Goal: Task Accomplishment & Management: Manage account settings

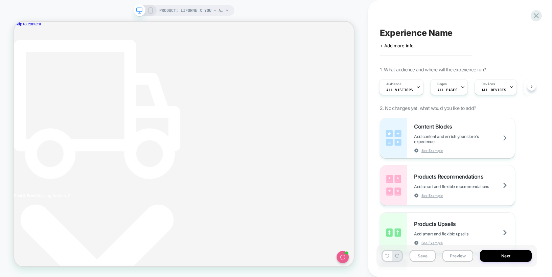
scroll to position [0, 213]
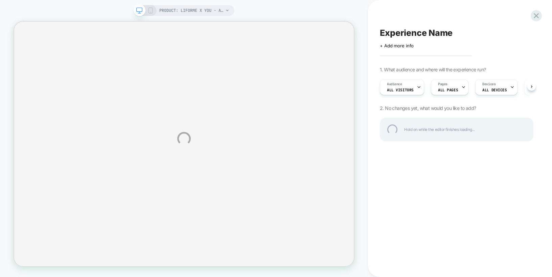
click at [535, 16] on div at bounding box center [536, 15] width 11 height 11
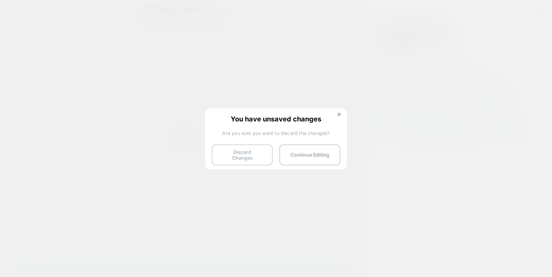
click at [234, 153] on button "Discard Changes" at bounding box center [242, 154] width 61 height 21
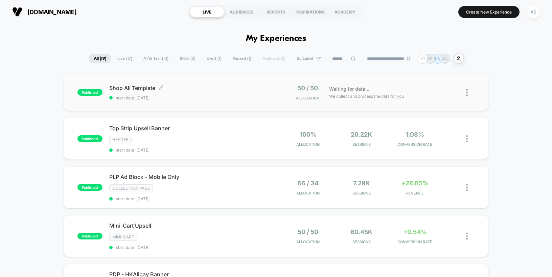
click at [224, 85] on span "Shop All Template Click to edit experience details" at bounding box center [192, 88] width 167 height 7
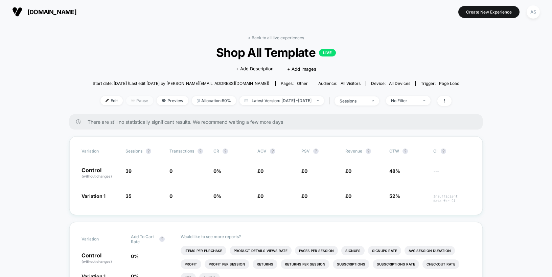
click at [129, 100] on span "Pause" at bounding box center [139, 100] width 27 height 9
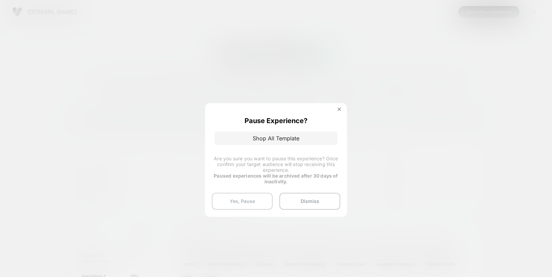
click at [232, 200] on button "Yes, Pause" at bounding box center [242, 201] width 61 height 17
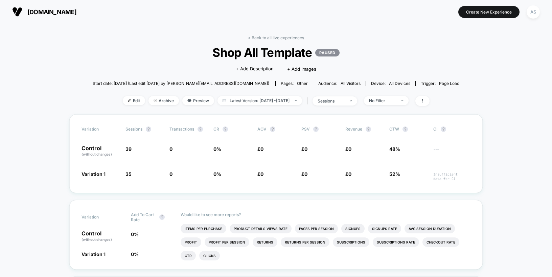
click at [277, 40] on div "< Back to all live experiences Shop All Template PAUSED Click to edit experienc…" at bounding box center [276, 74] width 367 height 79
click at [274, 37] on link "< Back to all live experiences" at bounding box center [276, 37] width 56 height 5
